Goal: Task Accomplishment & Management: Manage account settings

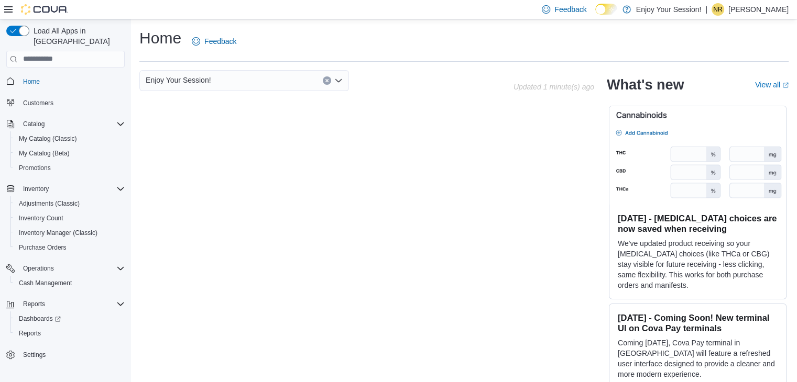
click at [761, 8] on p "[PERSON_NAME]" at bounding box center [758, 9] width 60 height 13
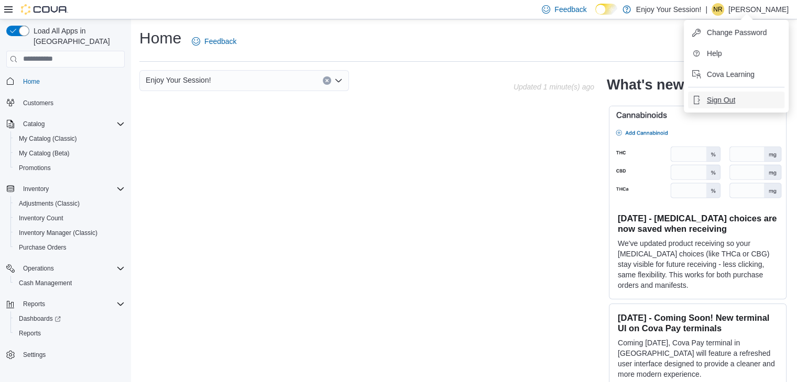
click at [727, 101] on span "Sign Out" at bounding box center [721, 100] width 28 height 10
